Goal: Information Seeking & Learning: Learn about a topic

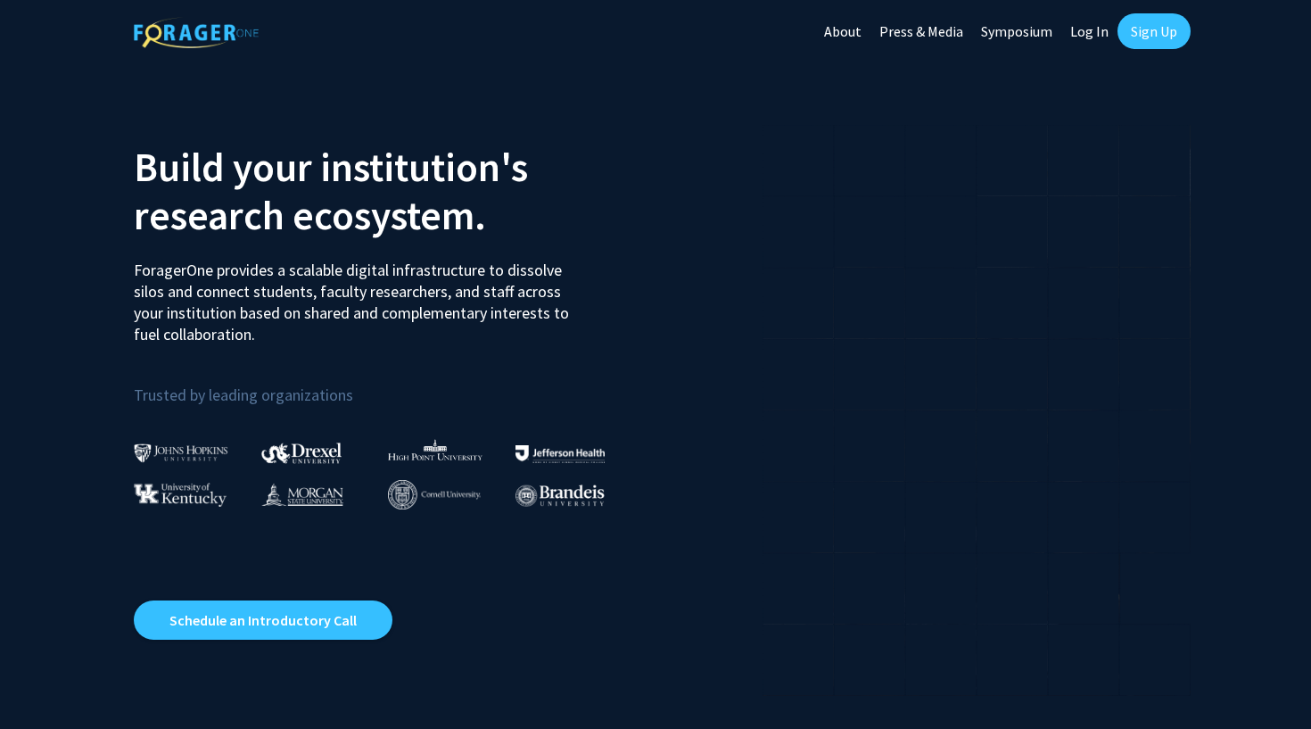
click at [1101, 22] on link "Log In" at bounding box center [1089, 31] width 56 height 62
select select
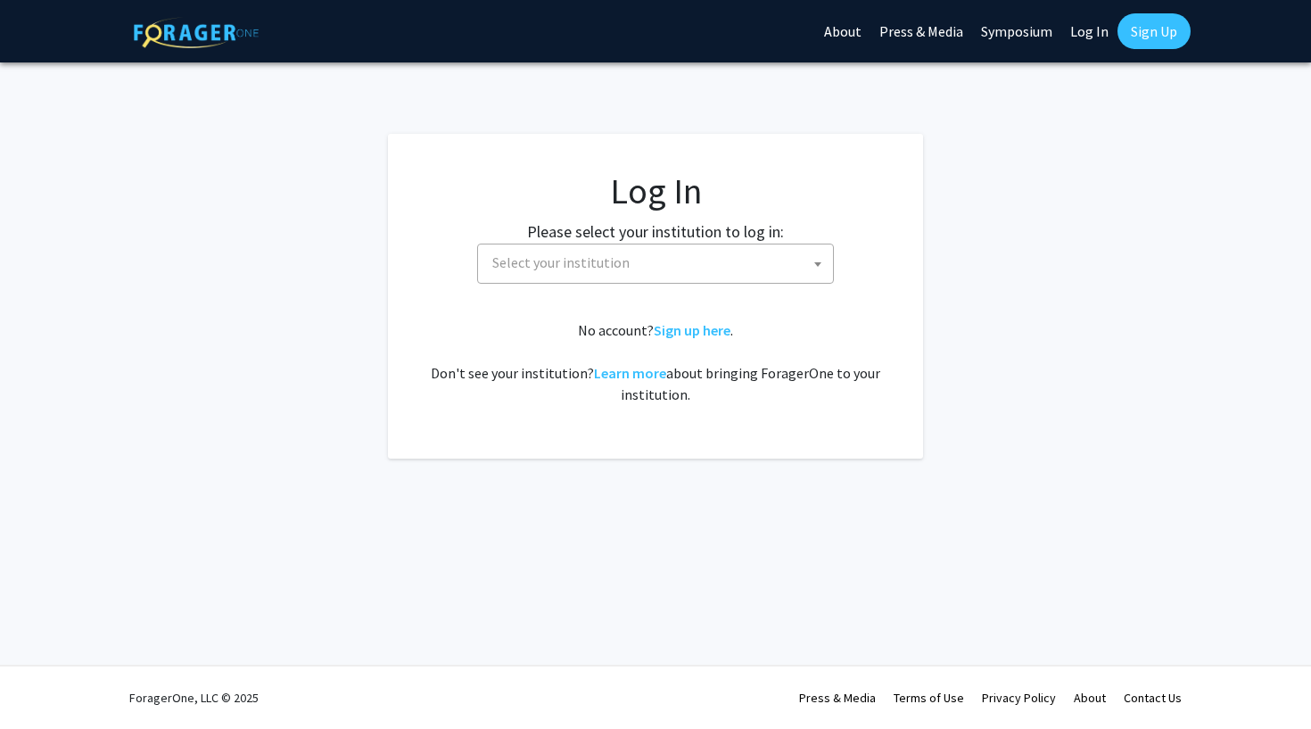
click at [738, 249] on span "Select your institution" at bounding box center [659, 262] width 348 height 37
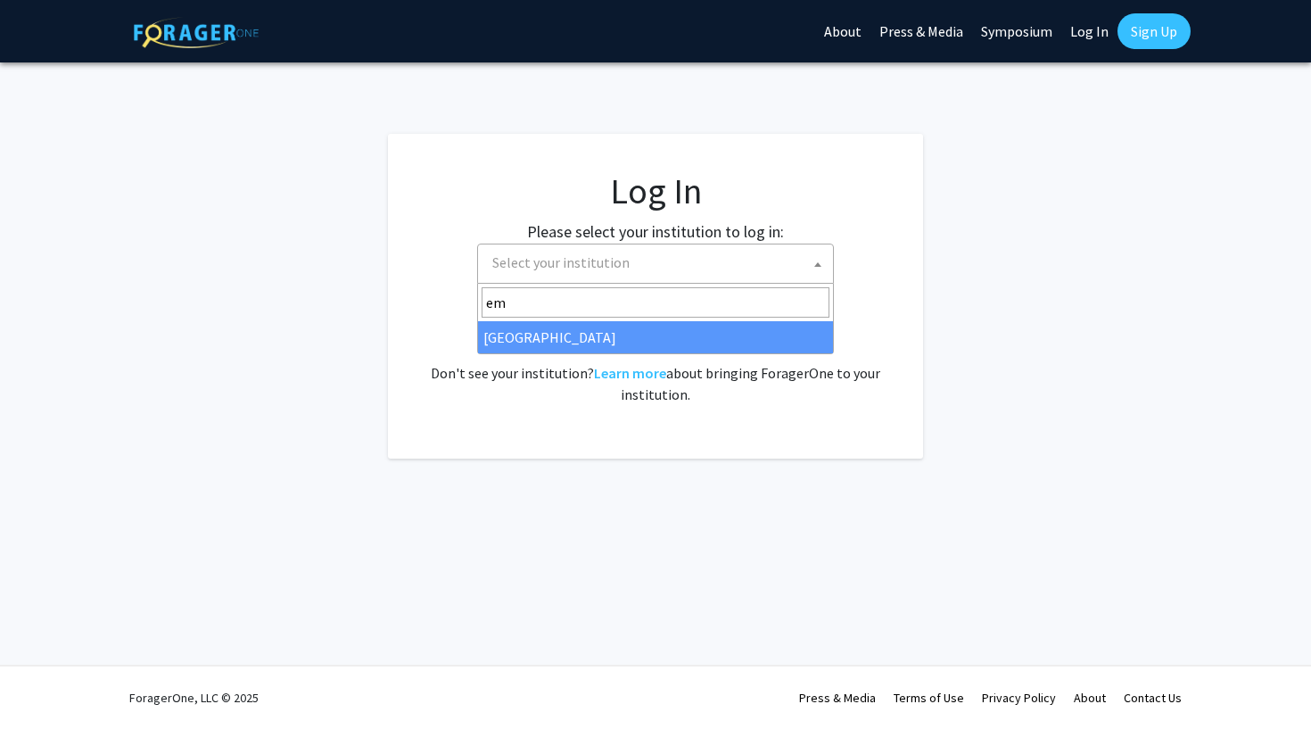
type input "em"
select select "12"
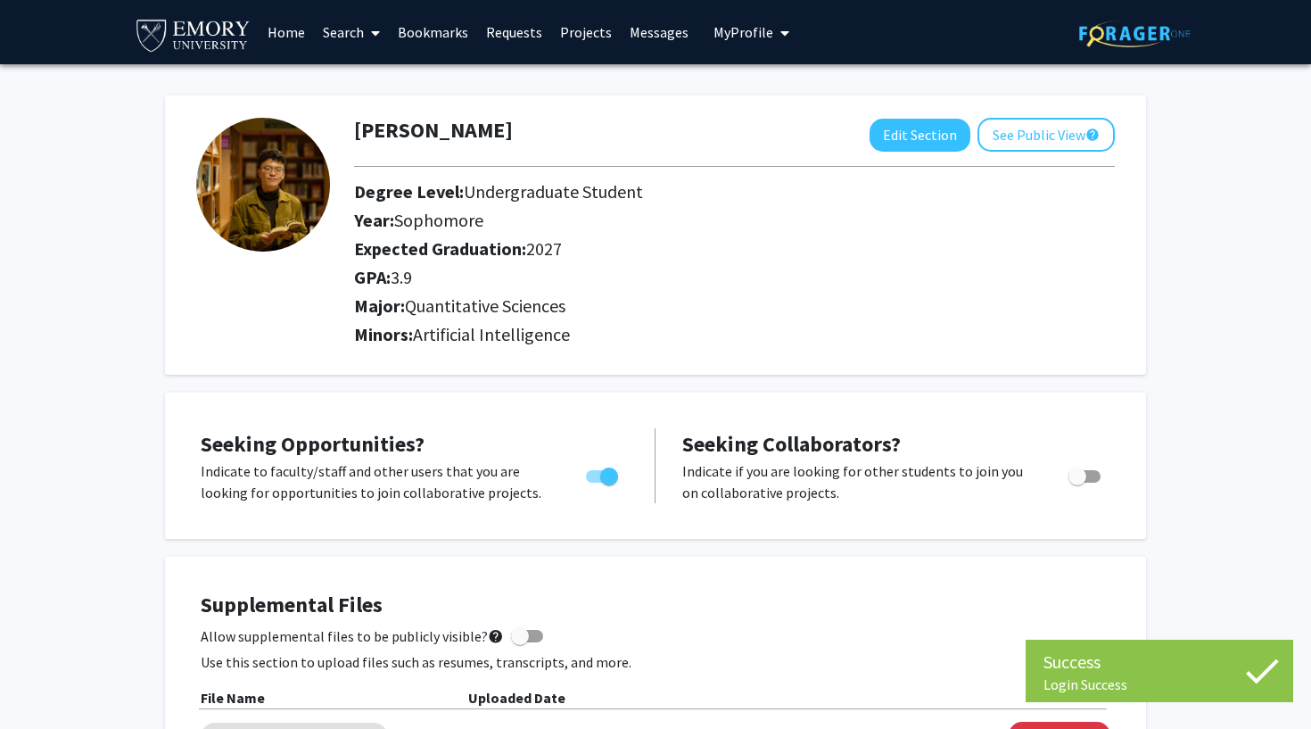
click at [294, 29] on link "Home" at bounding box center [286, 32] width 55 height 62
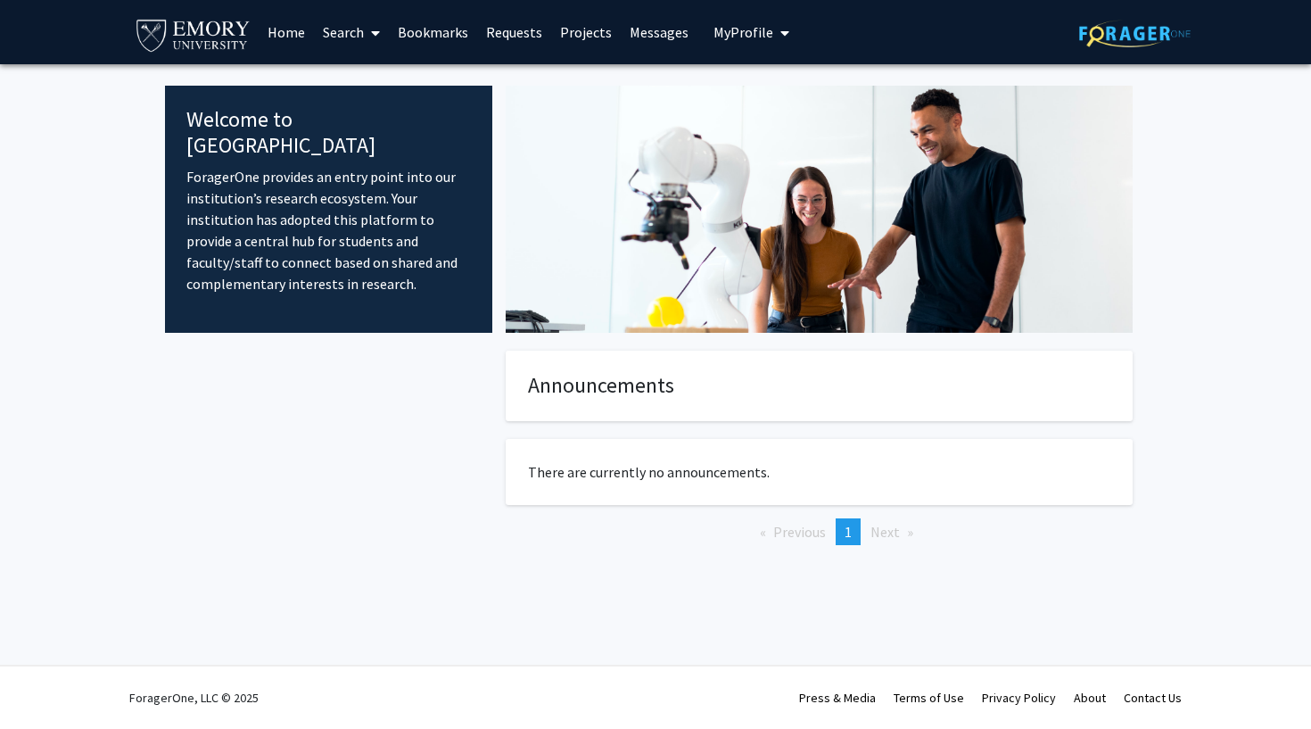
click at [579, 34] on link "Projects" at bounding box center [586, 32] width 70 height 62
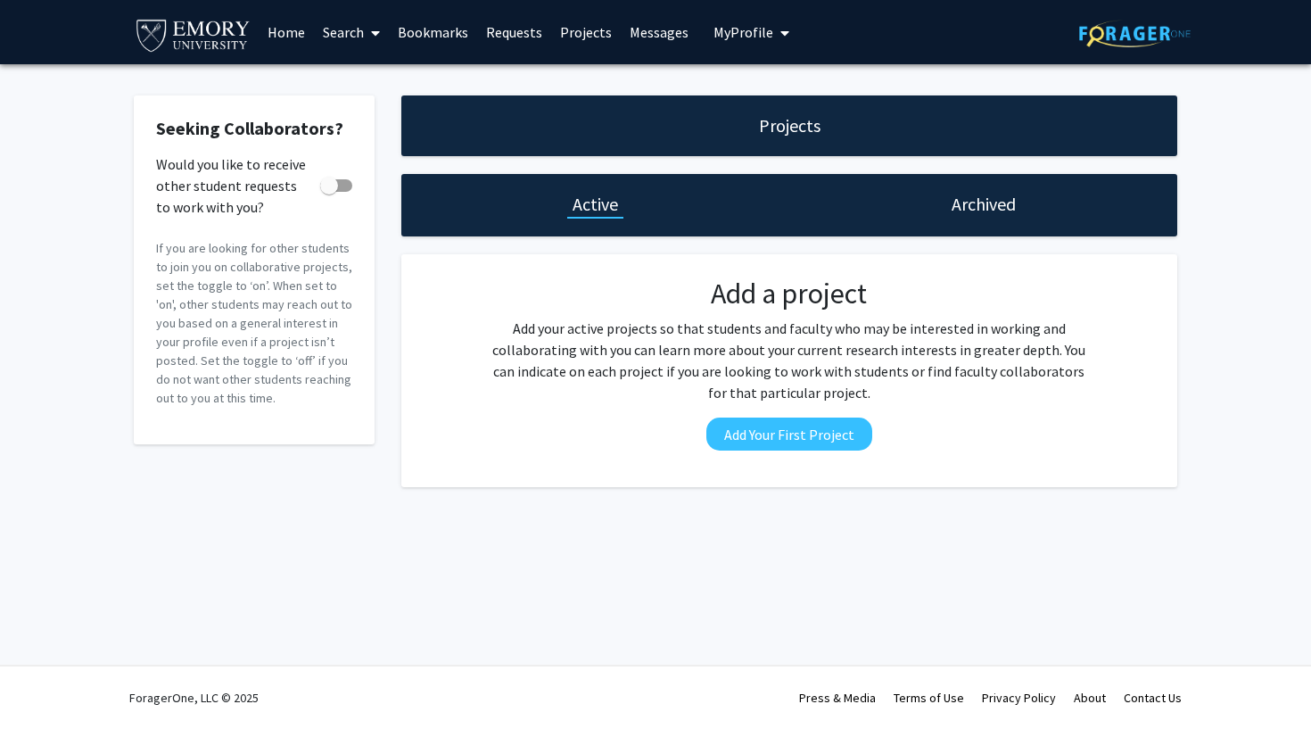
click at [334, 30] on link "Search" at bounding box center [351, 32] width 75 height 62
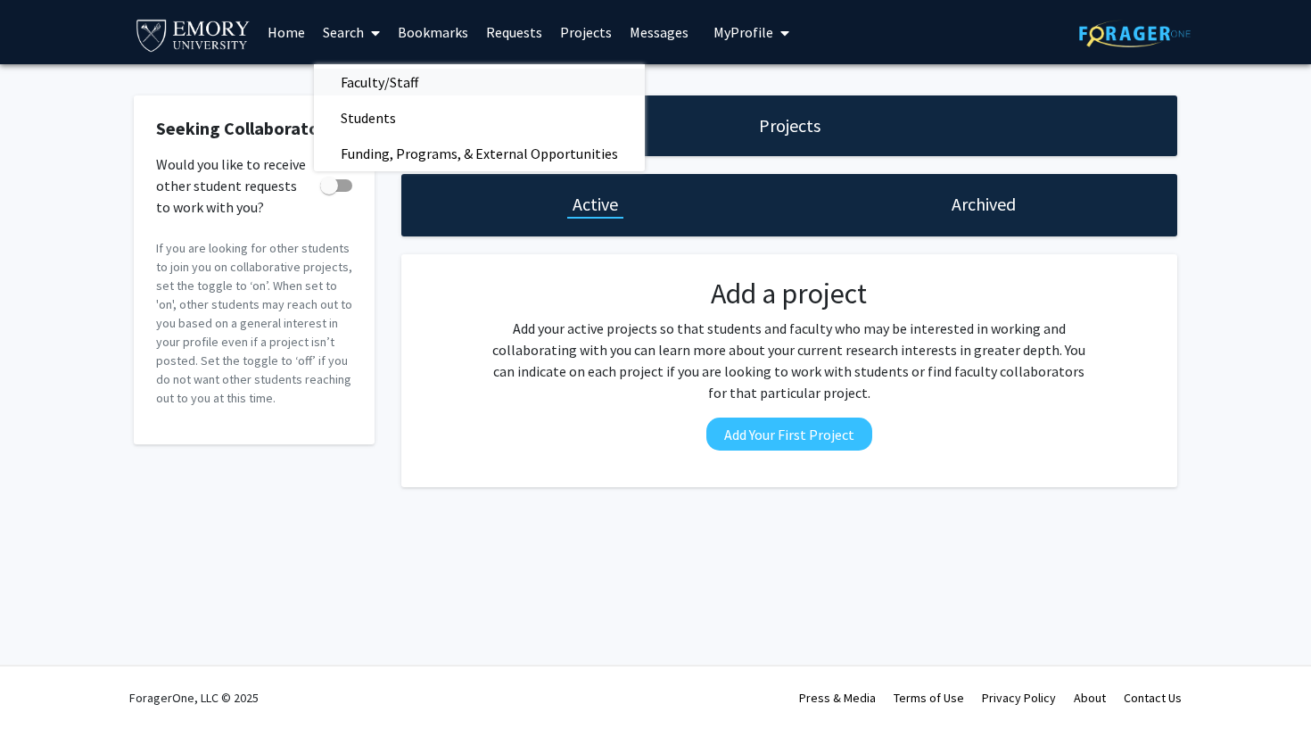
click at [349, 76] on span "Faculty/Staff" at bounding box center [379, 82] width 131 height 36
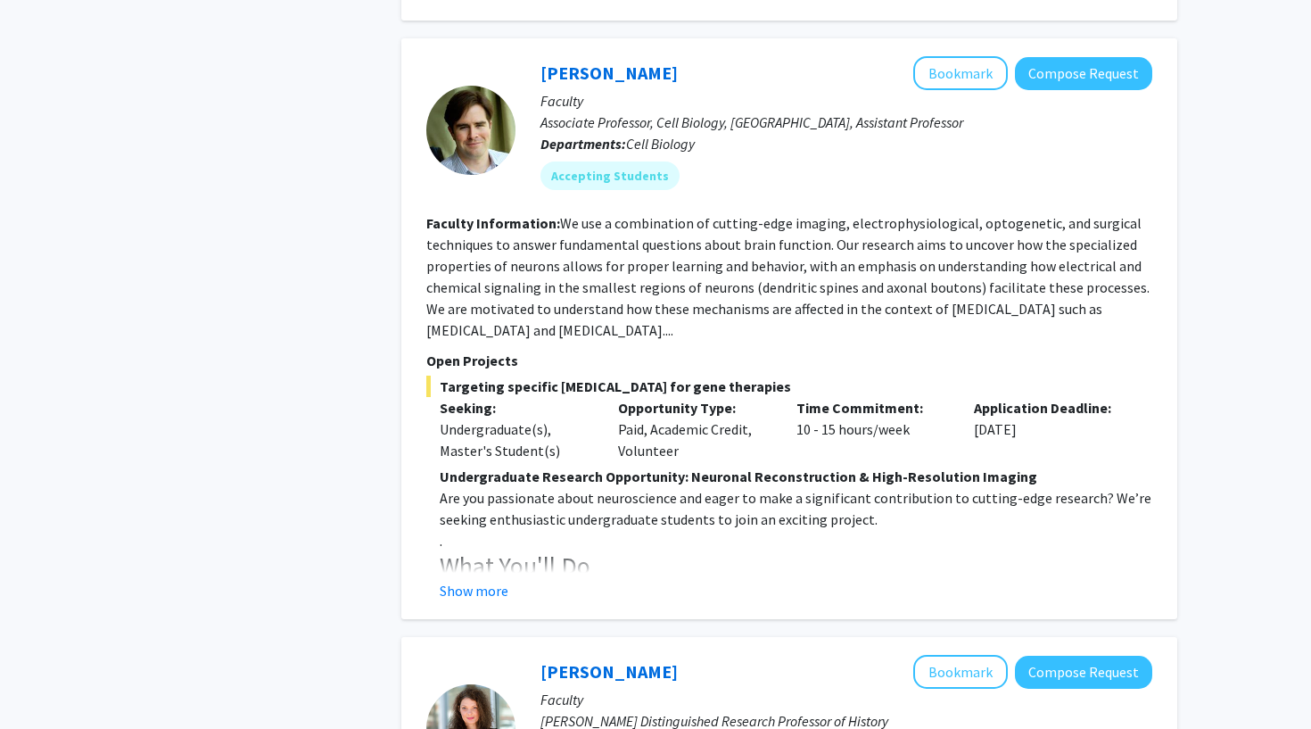
scroll to position [1043, 0]
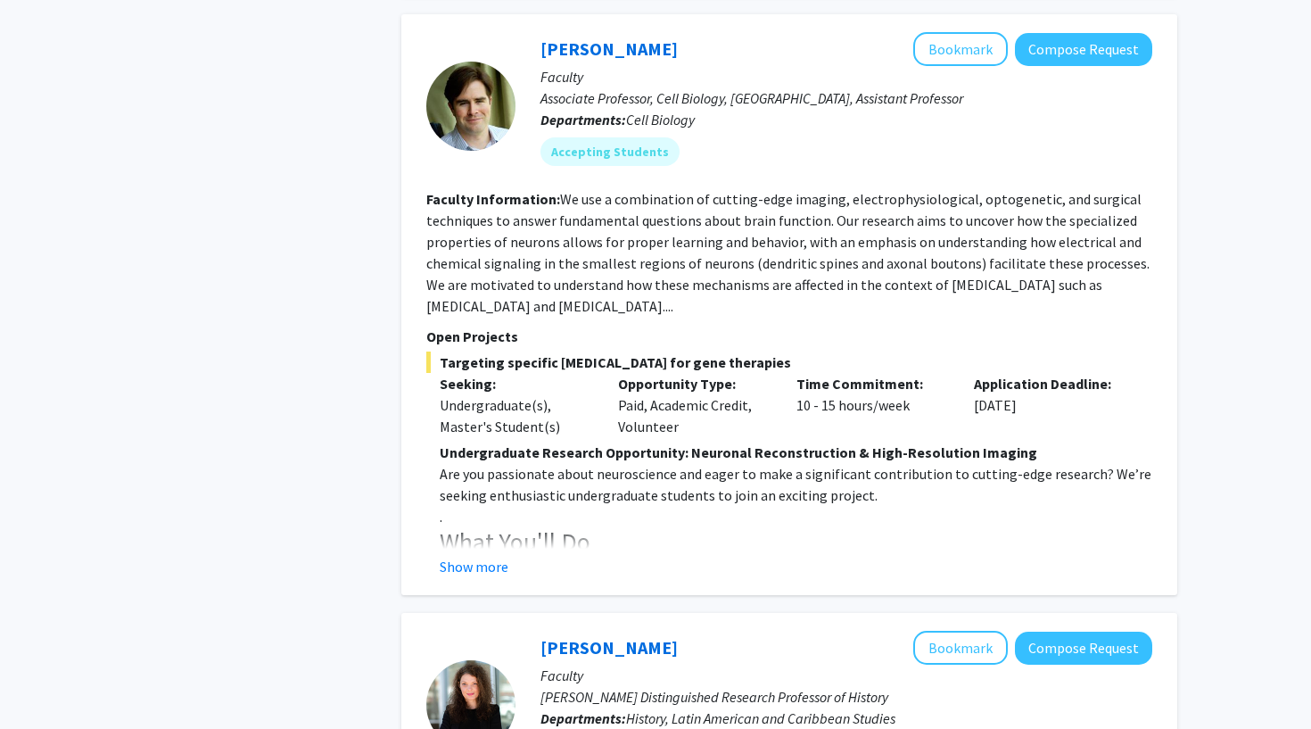
click at [499, 565] on button "Show more" at bounding box center [474, 566] width 69 height 21
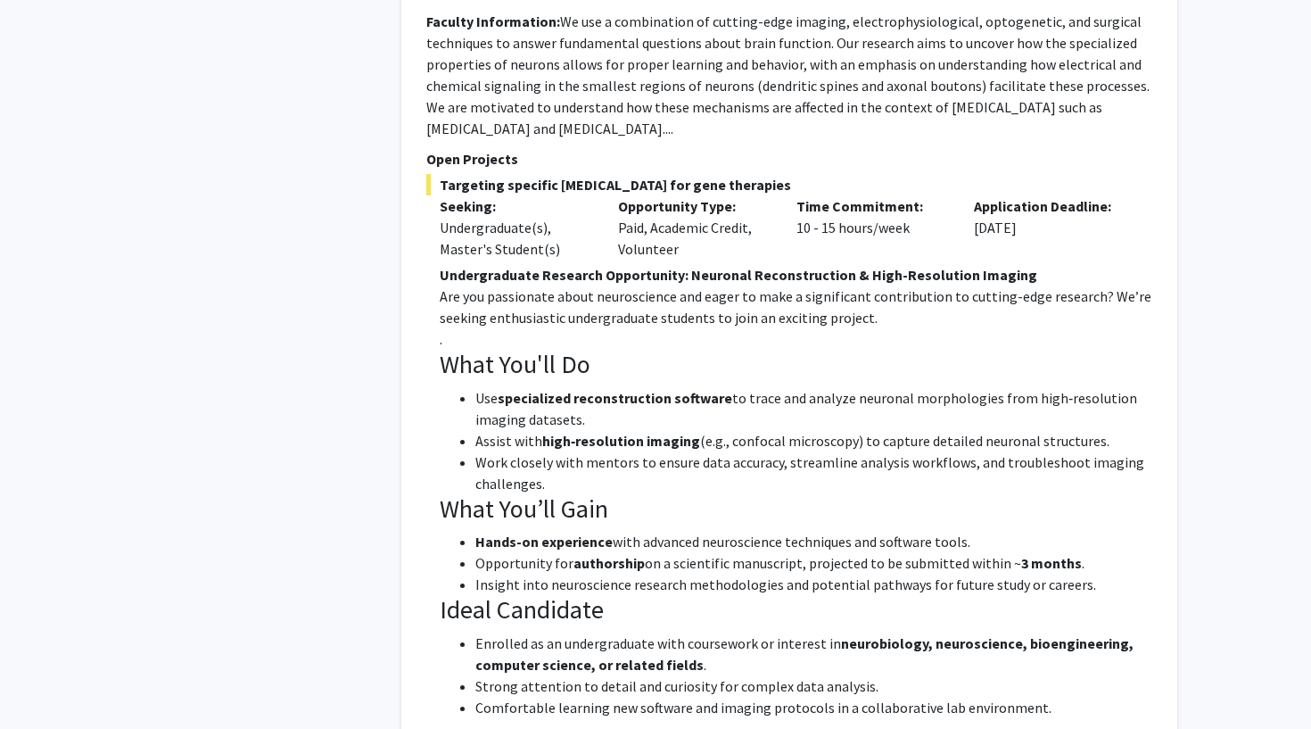
scroll to position [1381, 0]
